Goal: Task Accomplishment & Management: Use online tool/utility

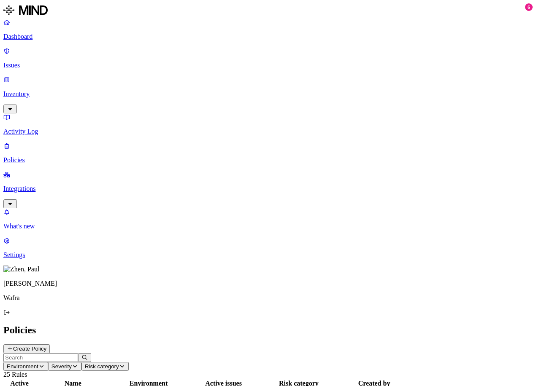
click at [37, 259] on p "Settings" at bounding box center [267, 255] width 529 height 8
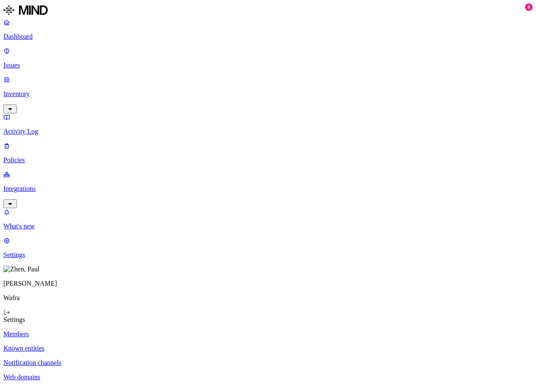
click at [37, 185] on p "Integrations" at bounding box center [267, 189] width 529 height 8
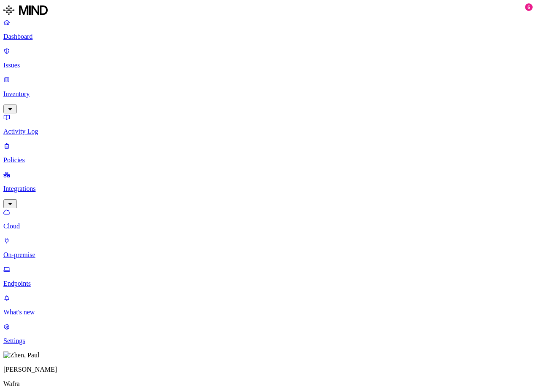
click at [36, 280] on p "Endpoints" at bounding box center [267, 284] width 529 height 8
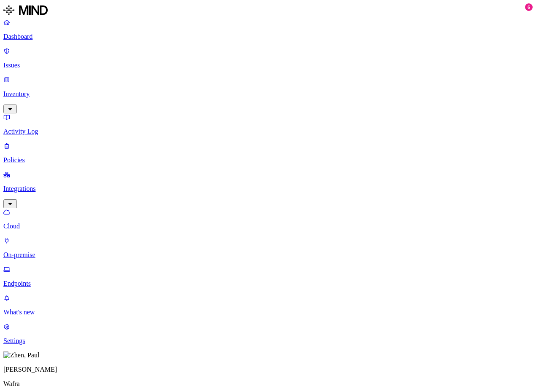
click at [35, 90] on p "Inventory" at bounding box center [267, 94] width 529 height 8
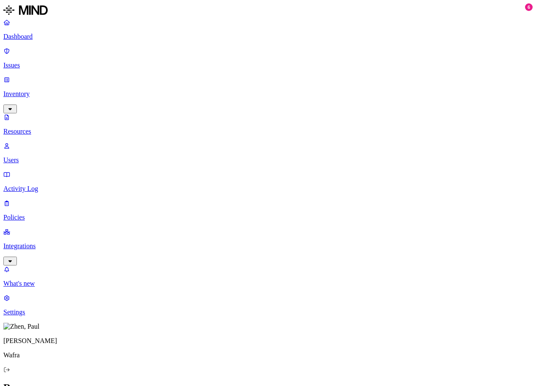
click at [46, 242] on p "Integrations" at bounding box center [267, 246] width 529 height 8
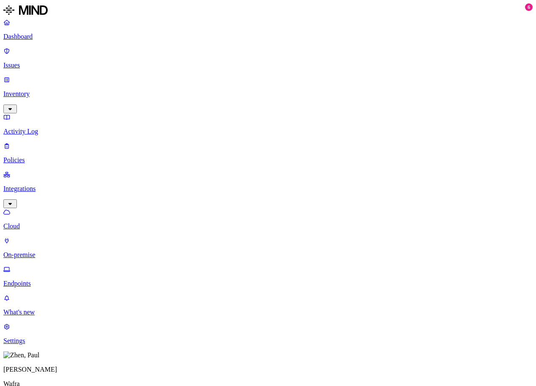
click at [38, 90] on p "Inventory" at bounding box center [267, 94] width 529 height 8
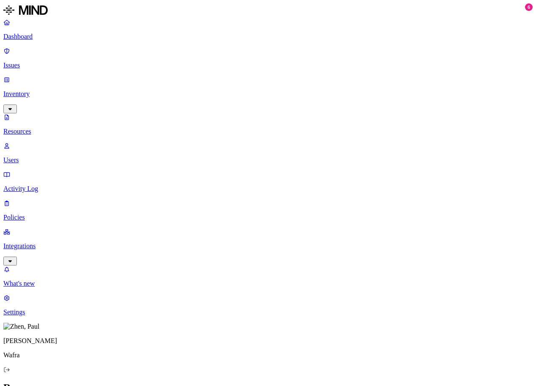
click at [38, 242] on p "Integrations" at bounding box center [267, 246] width 529 height 8
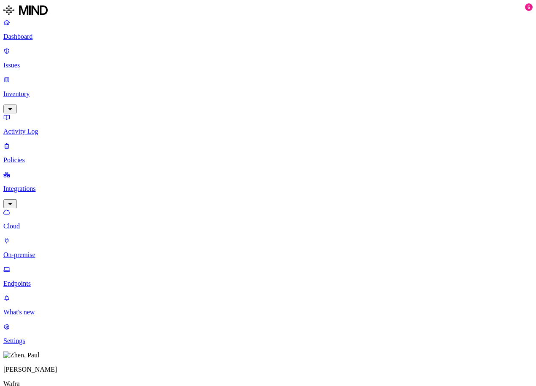
click at [38, 280] on p "Endpoints" at bounding box center [267, 284] width 529 height 8
